Goal: Information Seeking & Learning: Learn about a topic

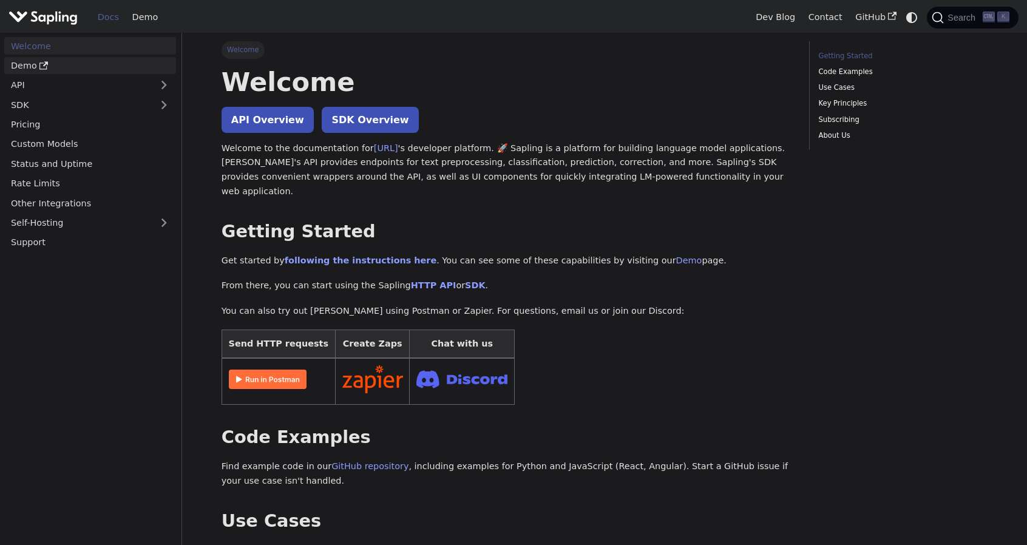
click at [97, 67] on link "Demo" at bounding box center [90, 66] width 172 height 18
